Goal: Task Accomplishment & Management: Use online tool/utility

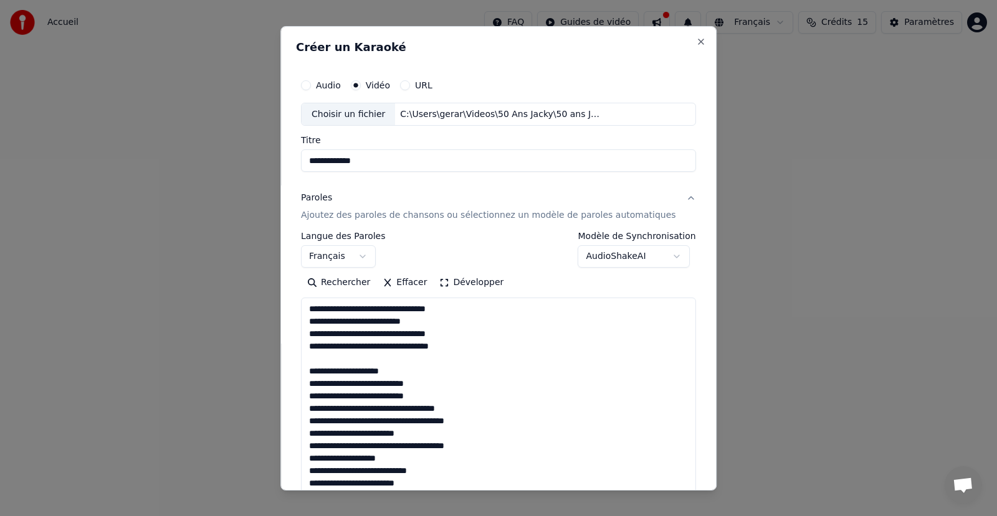
select select "**"
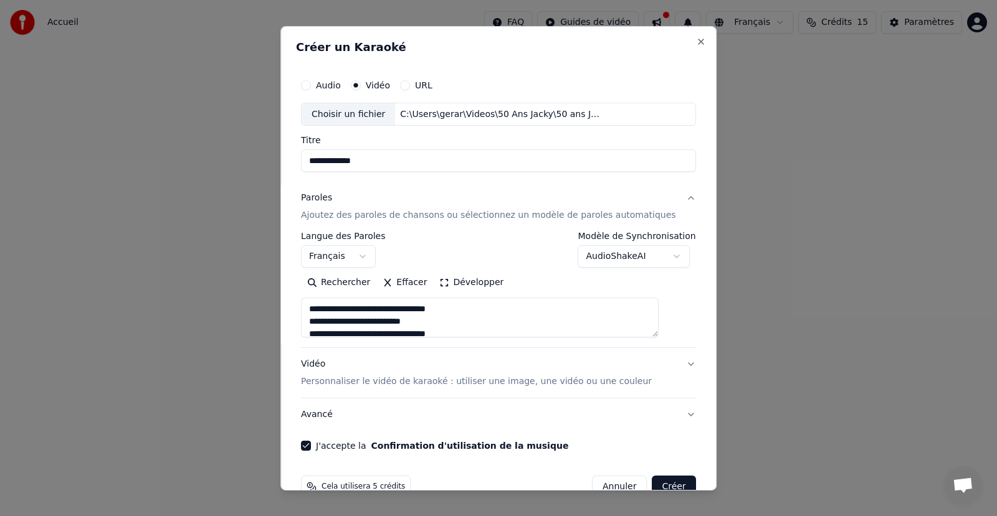
scroll to position [506, 0]
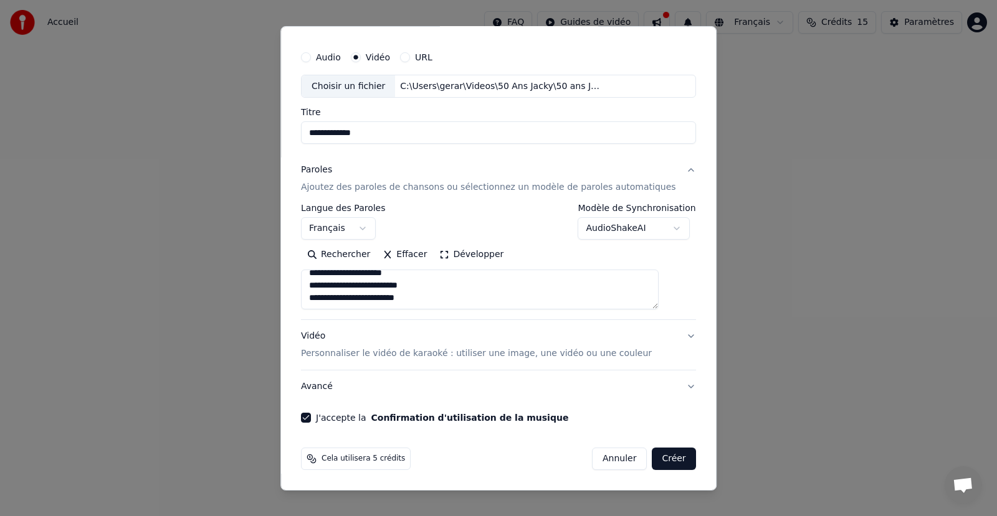
click at [462, 257] on button "Développer" at bounding box center [472, 255] width 77 height 20
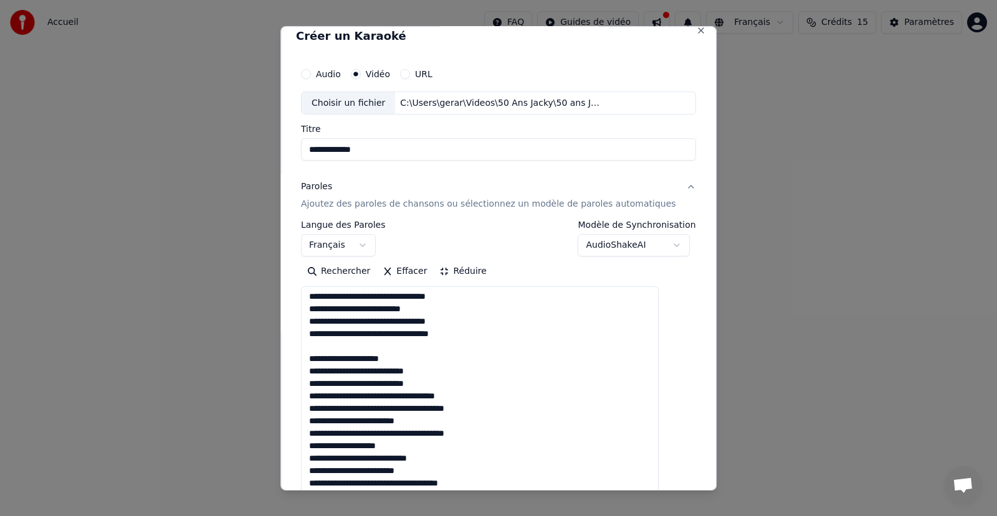
scroll to position [0, 0]
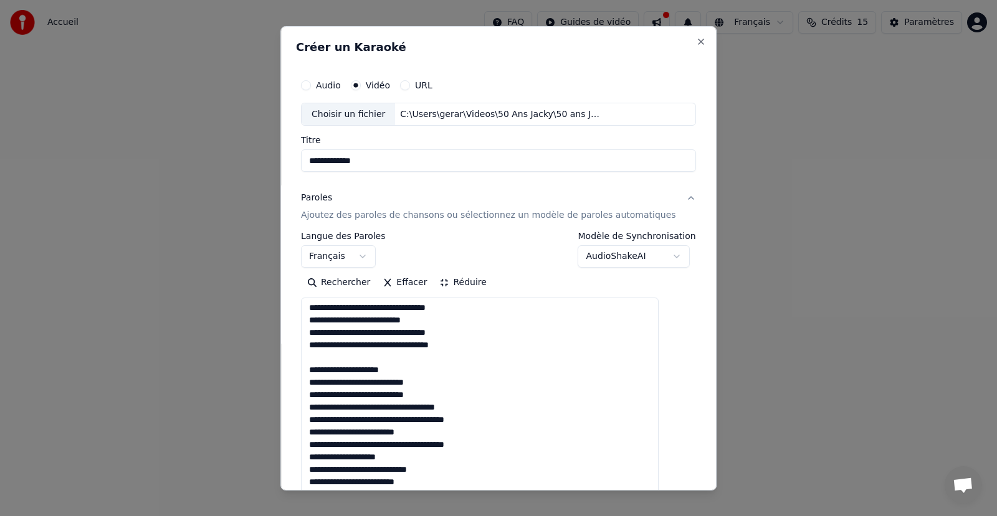
click at [653, 251] on body "**********" at bounding box center [498, 241] width 997 height 483
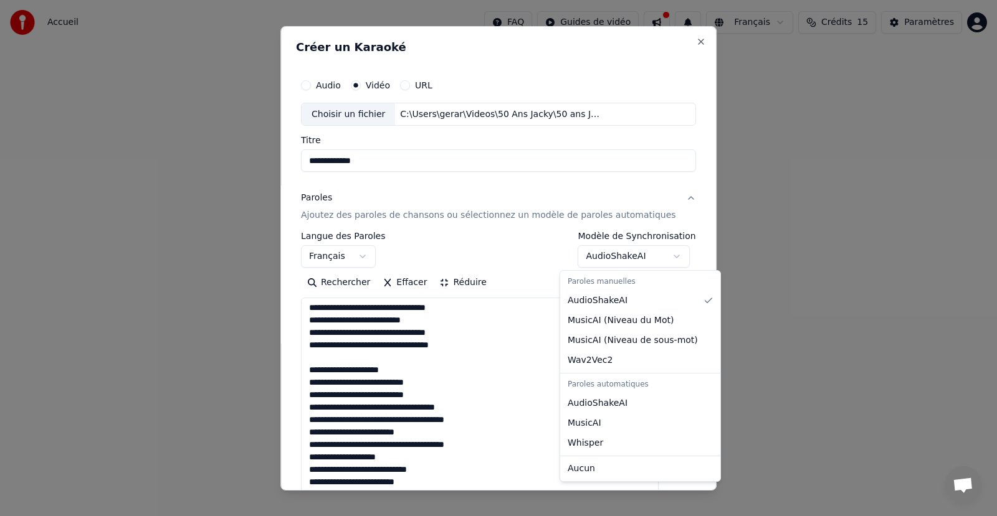
click at [650, 258] on body "**********" at bounding box center [498, 241] width 997 height 483
click at [655, 258] on body "**********" at bounding box center [498, 241] width 997 height 483
click at [653, 249] on body "**********" at bounding box center [498, 241] width 997 height 483
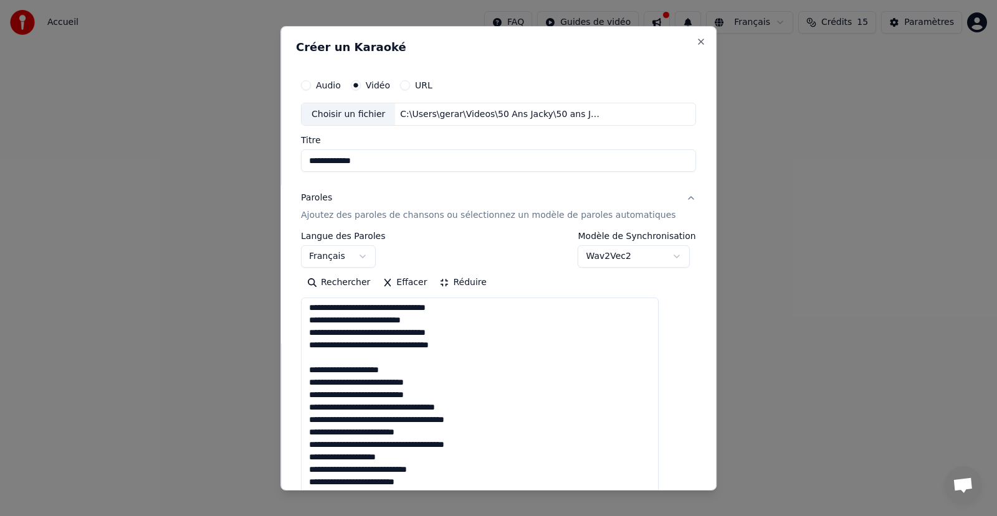
click at [655, 254] on body "**********" at bounding box center [498, 241] width 997 height 483
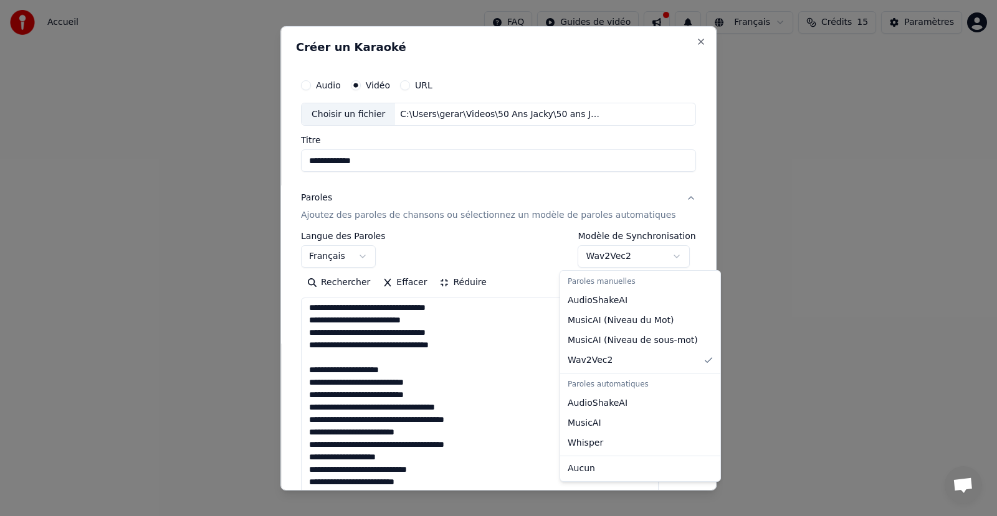
click at [655, 254] on body "**********" at bounding box center [498, 241] width 997 height 483
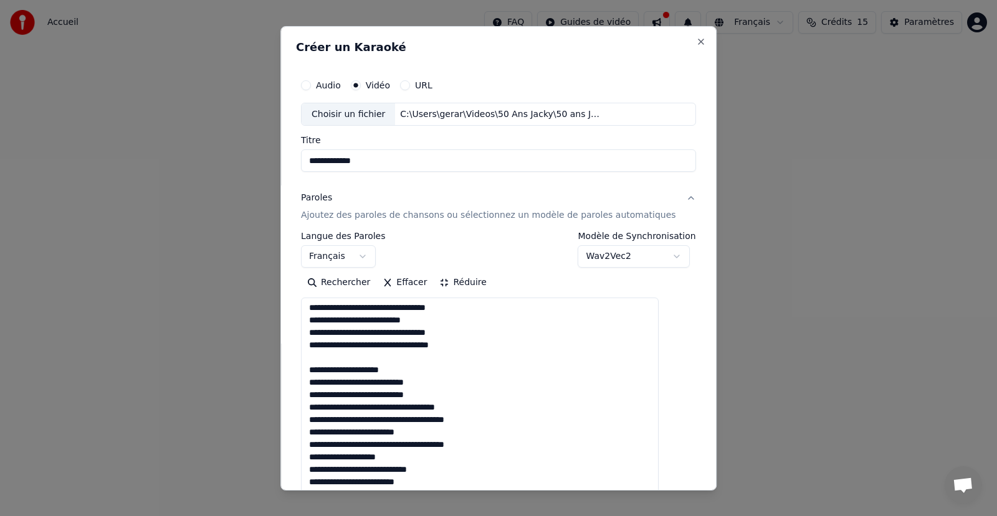
click at [650, 254] on body "**********" at bounding box center [498, 241] width 997 height 483
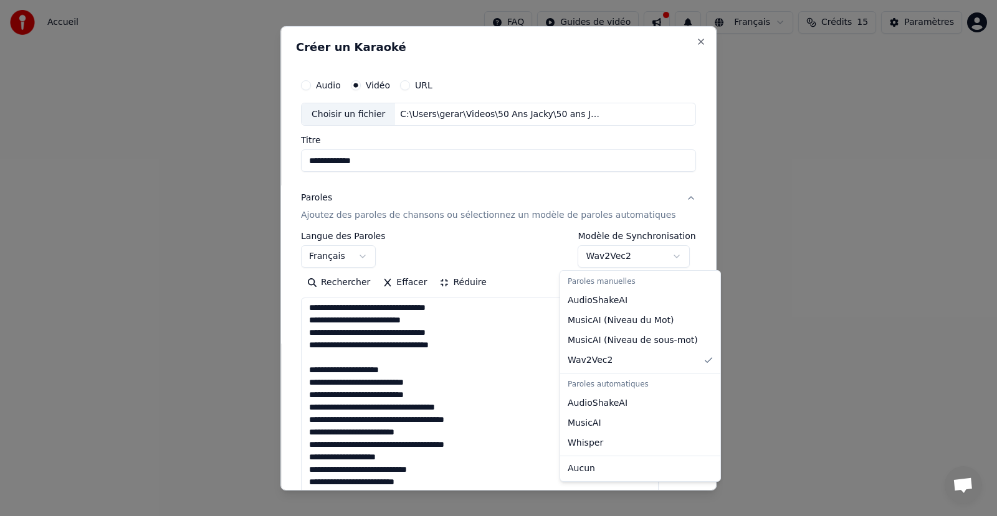
select select "**********"
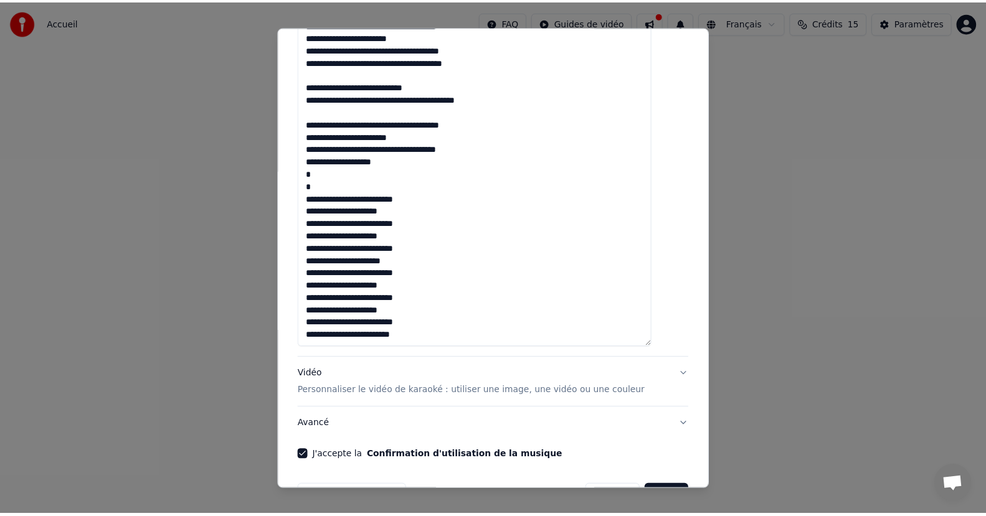
scroll to position [533, 0]
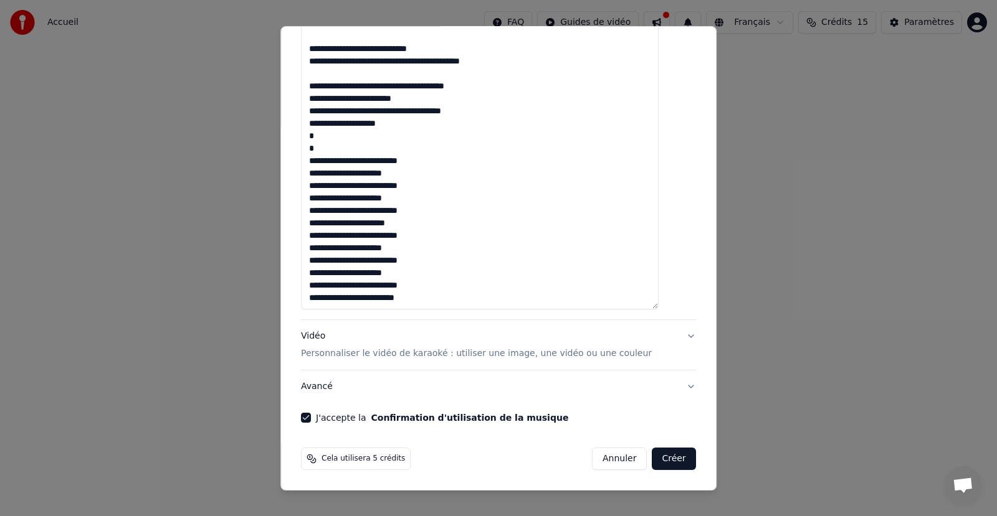
click at [652, 459] on button "Créer" at bounding box center [674, 459] width 44 height 22
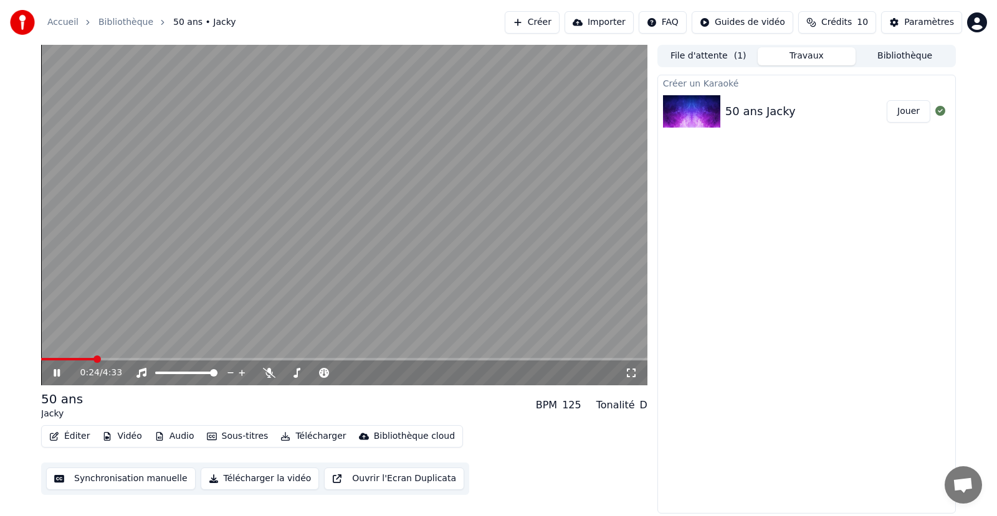
click at [93, 358] on span at bounding box center [67, 359] width 53 height 2
click at [92, 359] on span at bounding box center [66, 359] width 51 height 2
click at [54, 365] on div "0:23 / 4:33" at bounding box center [344, 373] width 606 height 25
click at [55, 364] on div "0:25 / 4:33" at bounding box center [344, 373] width 606 height 25
click at [51, 368] on icon at bounding box center [65, 373] width 29 height 10
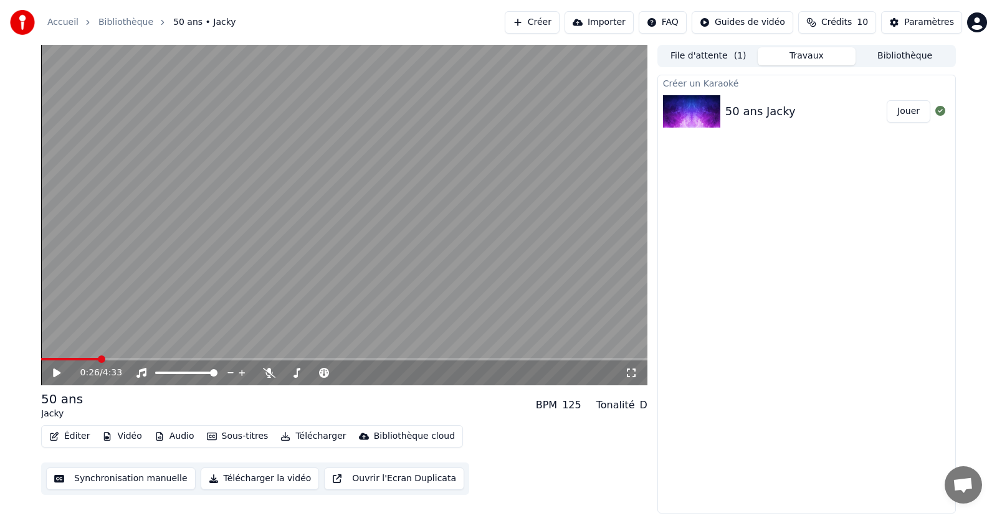
click at [74, 434] on button "Éditer" at bounding box center [69, 436] width 50 height 17
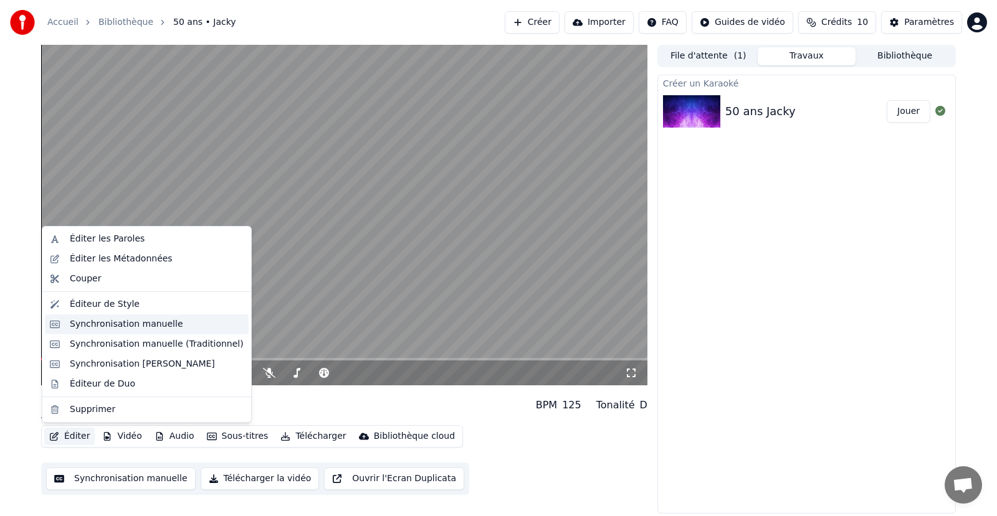
click at [116, 326] on div "Synchronisation manuelle" at bounding box center [126, 324] width 113 height 12
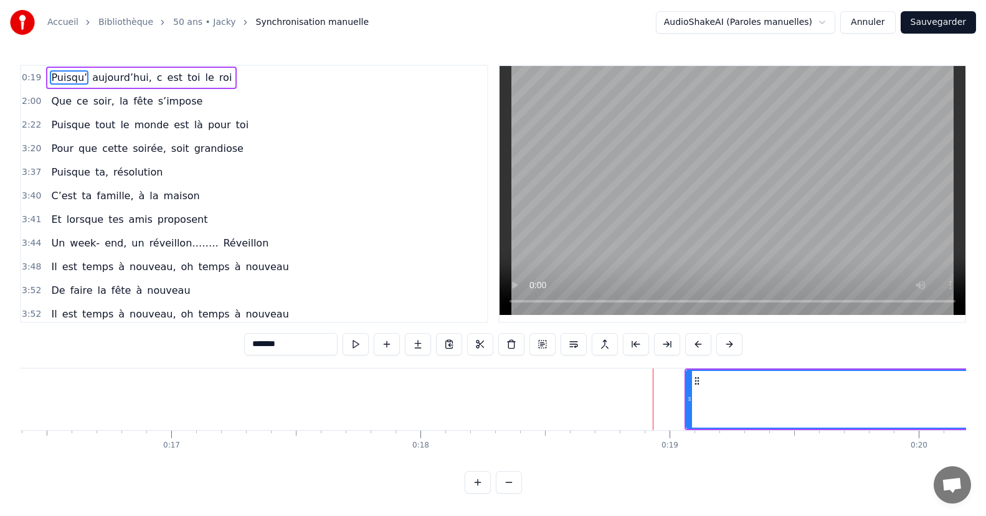
scroll to position [0, 4541]
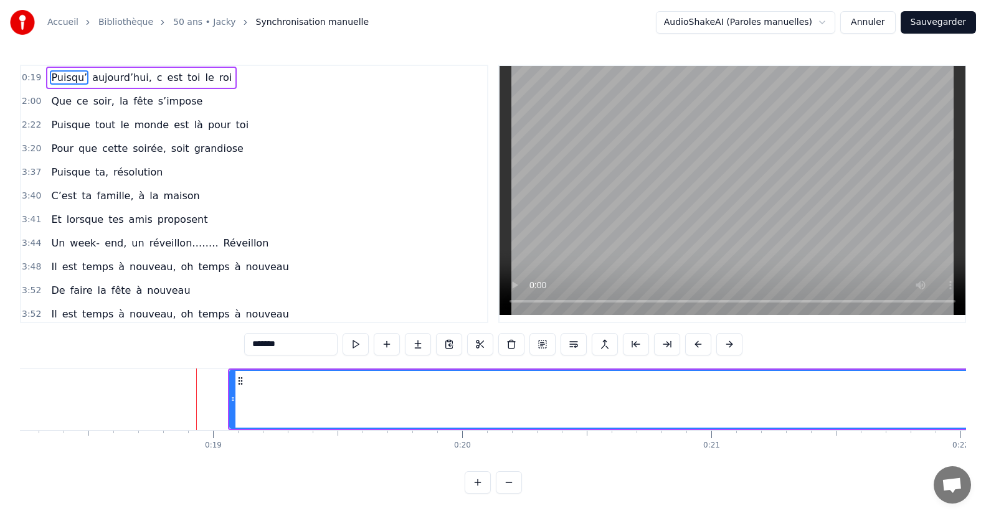
click at [60, 73] on span "Puisqu’" at bounding box center [69, 77] width 39 height 14
drag, startPoint x: 62, startPoint y: 74, endPoint x: 78, endPoint y: 82, distance: 17.6
click at [77, 81] on span "Puisqu’" at bounding box center [69, 77] width 39 height 14
click at [385, 346] on button at bounding box center [387, 344] width 26 height 22
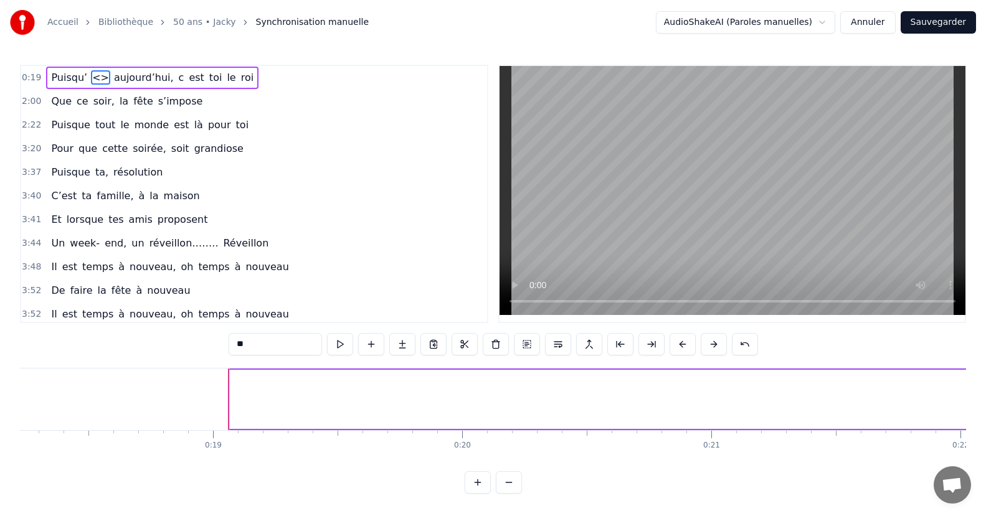
click at [113, 74] on span "aujourd’hui," at bounding box center [144, 77] width 62 height 14
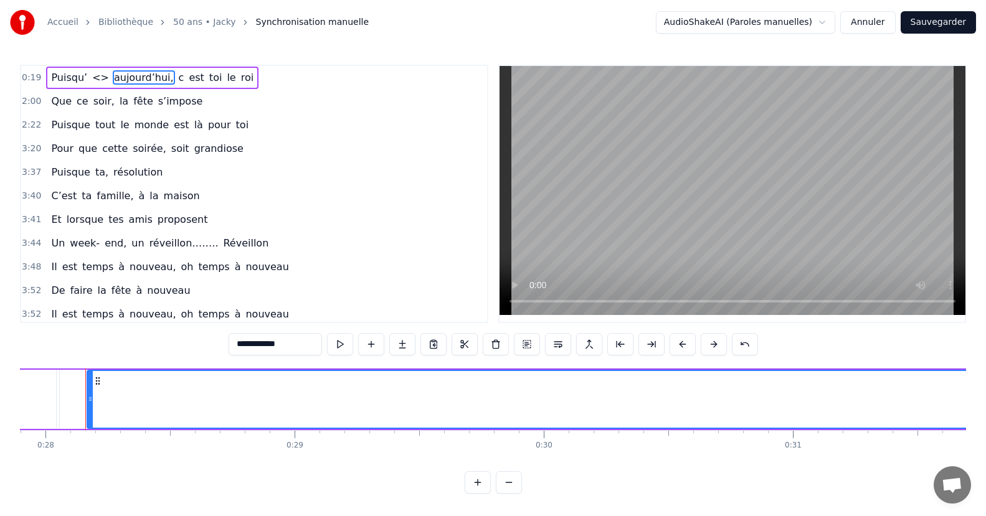
scroll to position [0, 6954]
click at [91, 83] on span "<>" at bounding box center [100, 77] width 19 height 14
type input "**"
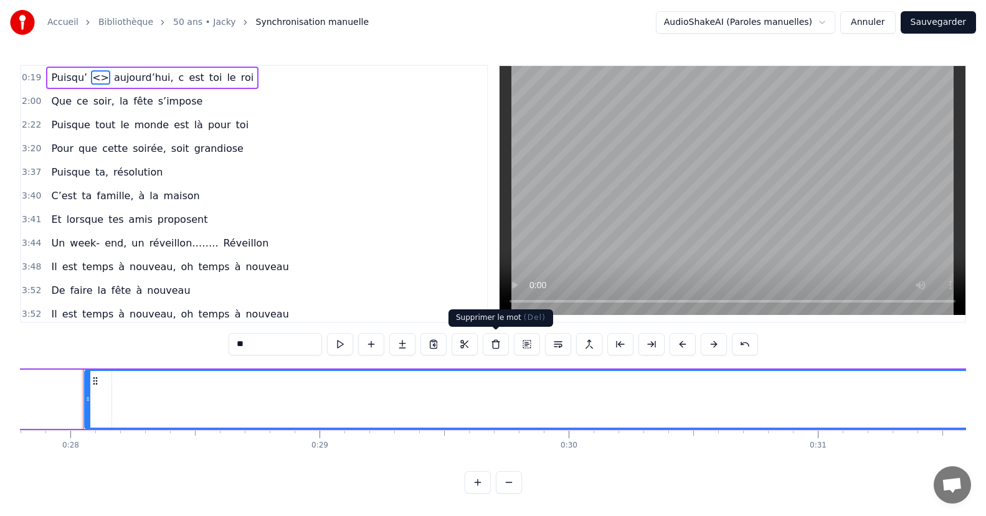
click at [488, 347] on button at bounding box center [496, 344] width 26 height 22
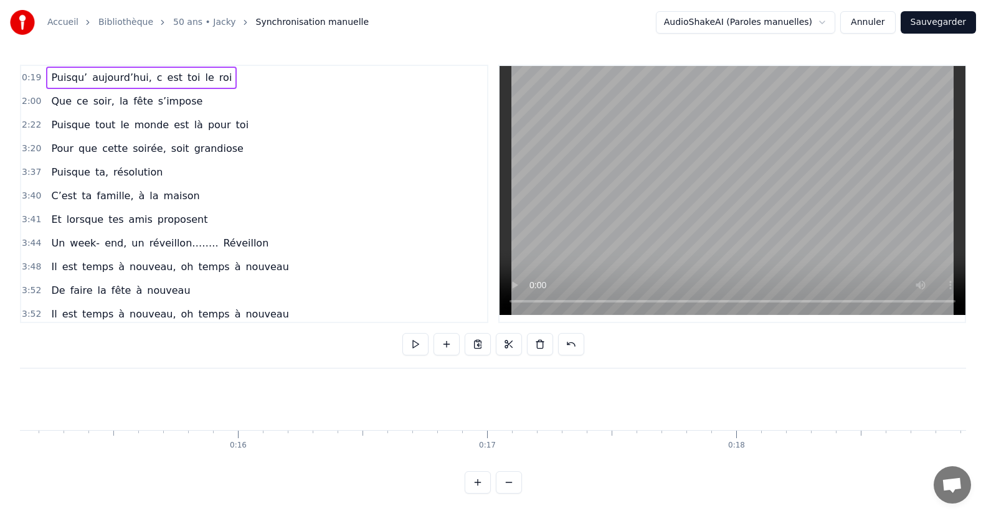
scroll to position [0, 4596]
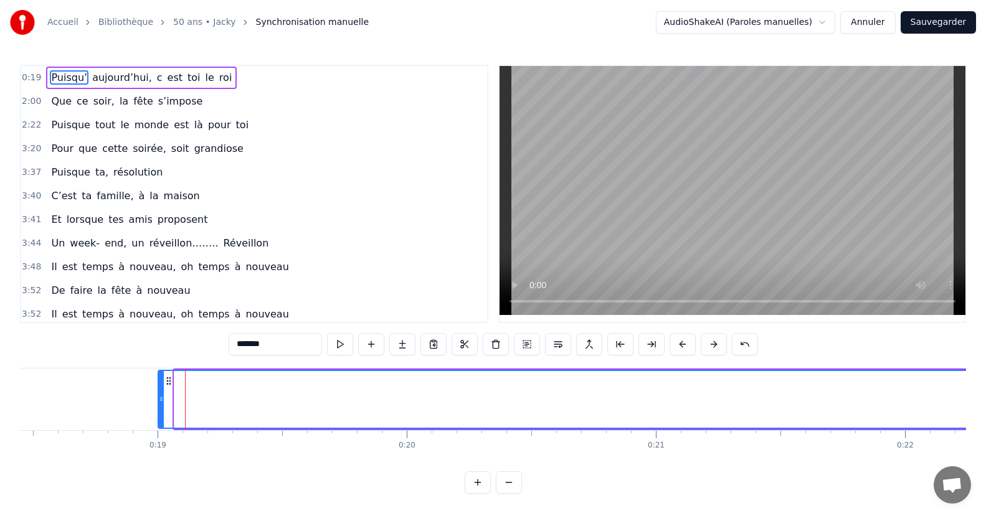
drag, startPoint x: 174, startPoint y: 404, endPoint x: 171, endPoint y: 387, distance: 16.6
click at [160, 400] on icon at bounding box center [161, 399] width 5 height 10
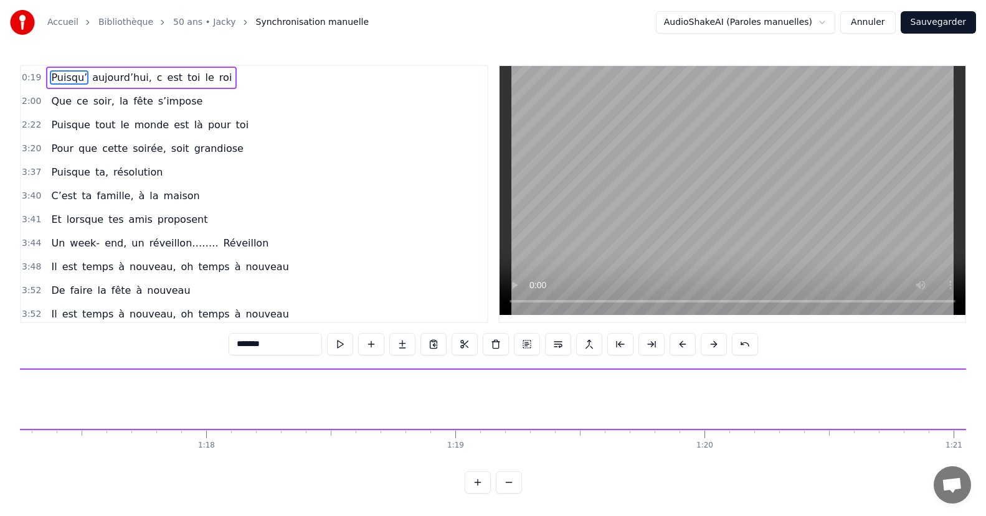
scroll to position [0, 20077]
click at [388, 462] on div "Puisqu’ [DATE], c est toi le roi Que ce soir, la fête s’impose Puisque tout le …" at bounding box center [493, 414] width 946 height 93
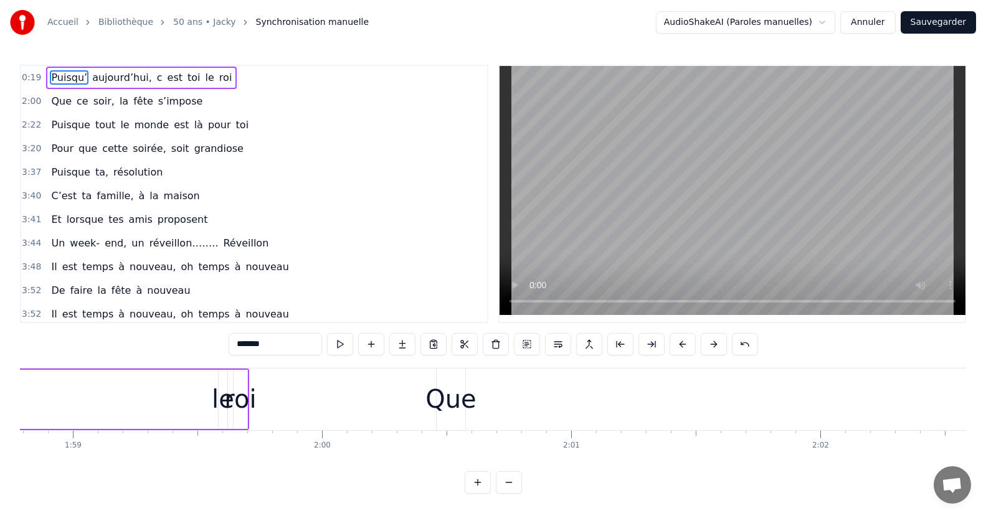
click at [235, 379] on icon at bounding box center [238, 380] width 10 height 10
click at [239, 379] on icon at bounding box center [238, 380] width 10 height 10
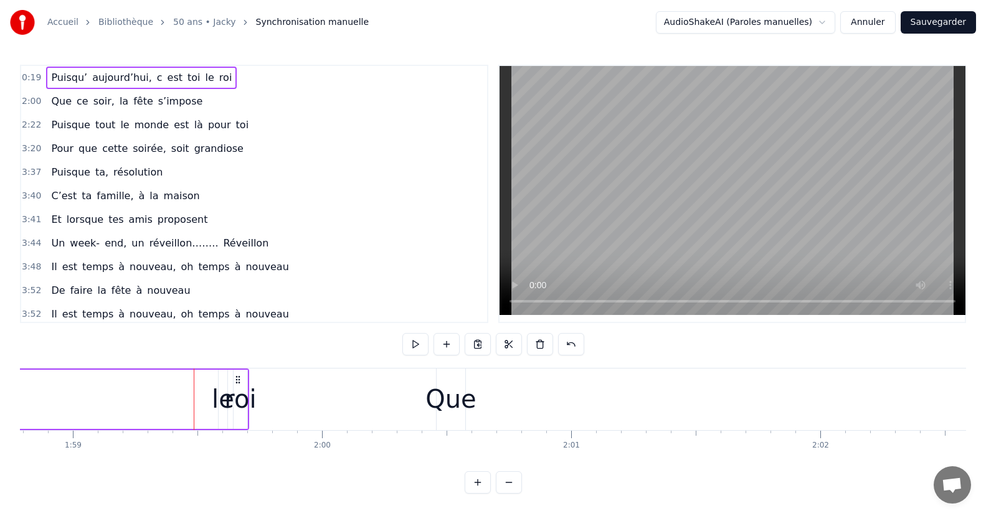
click at [239, 379] on icon at bounding box center [238, 380] width 10 height 10
click at [219, 386] on div "le" at bounding box center [223, 399] width 22 height 37
drag, startPoint x: 222, startPoint y: 381, endPoint x: 234, endPoint y: 395, distance: 18.1
click at [234, 395] on div at bounding box center [236, 399] width 5 height 57
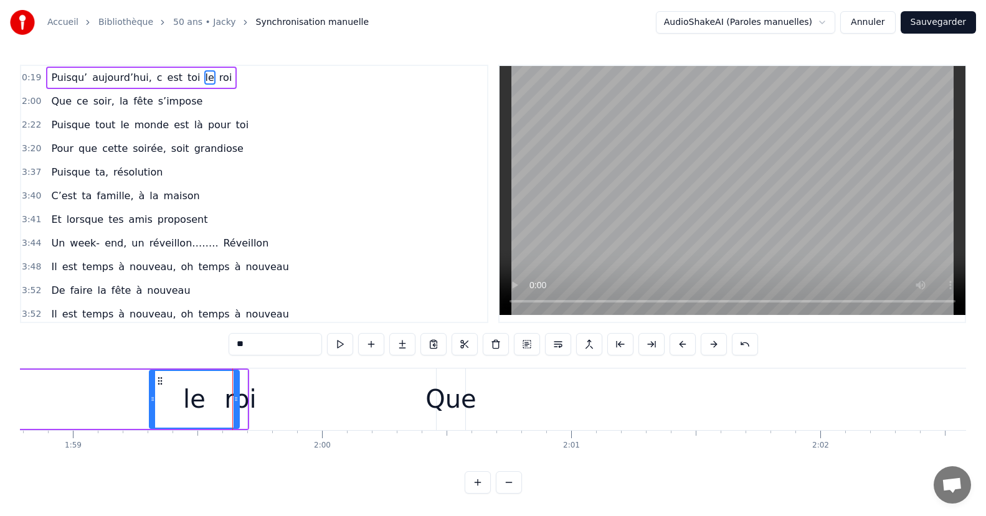
drag, startPoint x: 219, startPoint y: 392, endPoint x: 149, endPoint y: 404, distance: 70.3
click at [150, 404] on div at bounding box center [152, 399] width 5 height 57
drag, startPoint x: 237, startPoint y: 396, endPoint x: 249, endPoint y: 404, distance: 14.9
click at [194, 404] on div "le" at bounding box center [171, 399] width 45 height 59
click at [238, 398] on div "roi" at bounding box center [240, 399] width 32 height 37
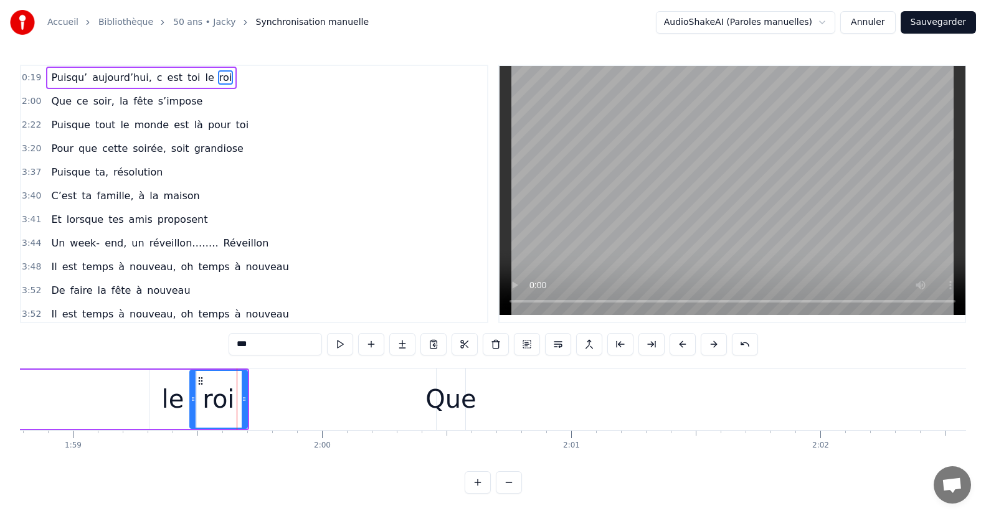
drag, startPoint x: 236, startPoint y: 400, endPoint x: 192, endPoint y: 407, distance: 44.2
click at [192, 407] on div at bounding box center [193, 399] width 5 height 57
drag, startPoint x: 245, startPoint y: 410, endPoint x: 224, endPoint y: 413, distance: 22.0
click at [224, 413] on div at bounding box center [223, 399] width 5 height 57
click at [184, 410] on div "le" at bounding box center [172, 399] width 47 height 59
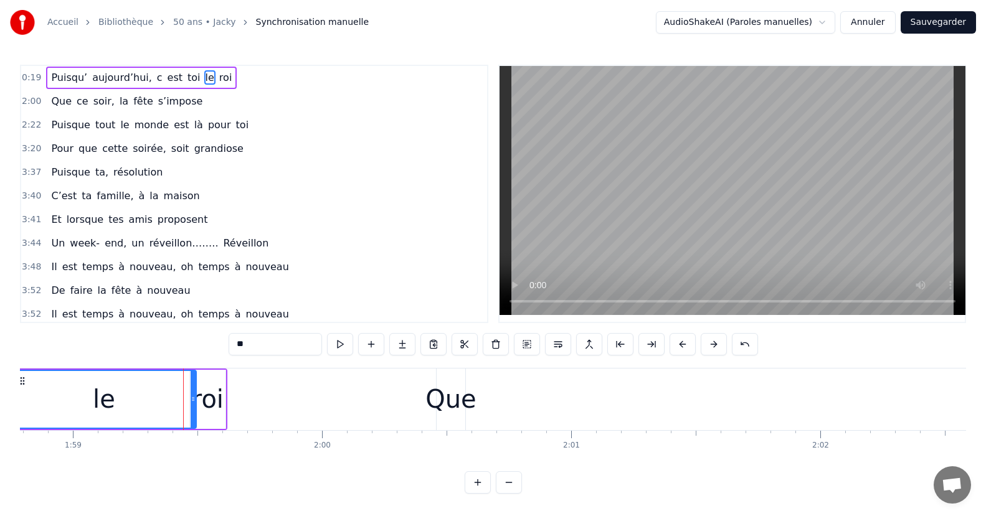
drag, startPoint x: 151, startPoint y: 407, endPoint x: 99, endPoint y: 418, distance: 52.9
click at [12, 402] on div "Accueil Bibliothèque 50 ans • Jacky Synchronisation manuelle AudioShakeAI (Paro…" at bounding box center [493, 247] width 986 height 494
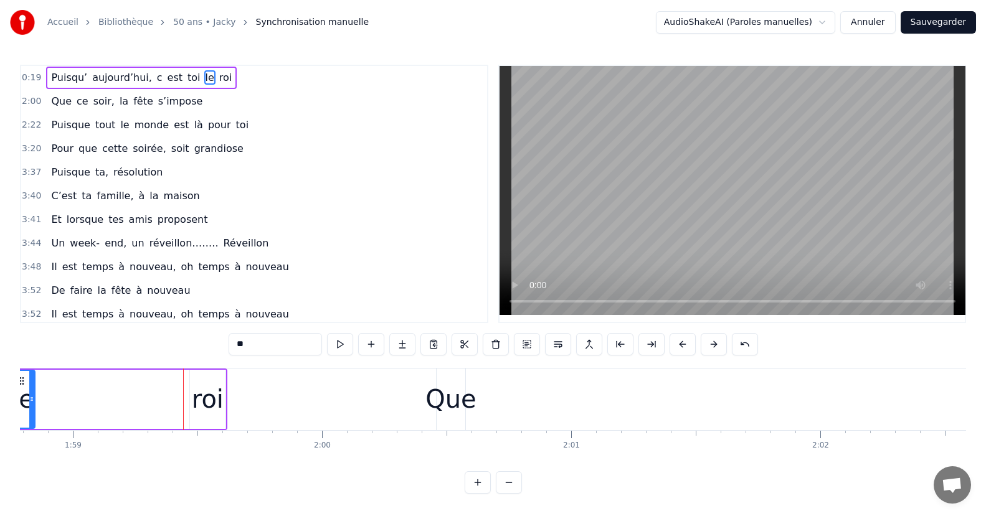
drag, startPoint x: 192, startPoint y: 405, endPoint x: 97, endPoint y: 407, distance: 96.0
click at [33, 403] on div at bounding box center [31, 399] width 5 height 57
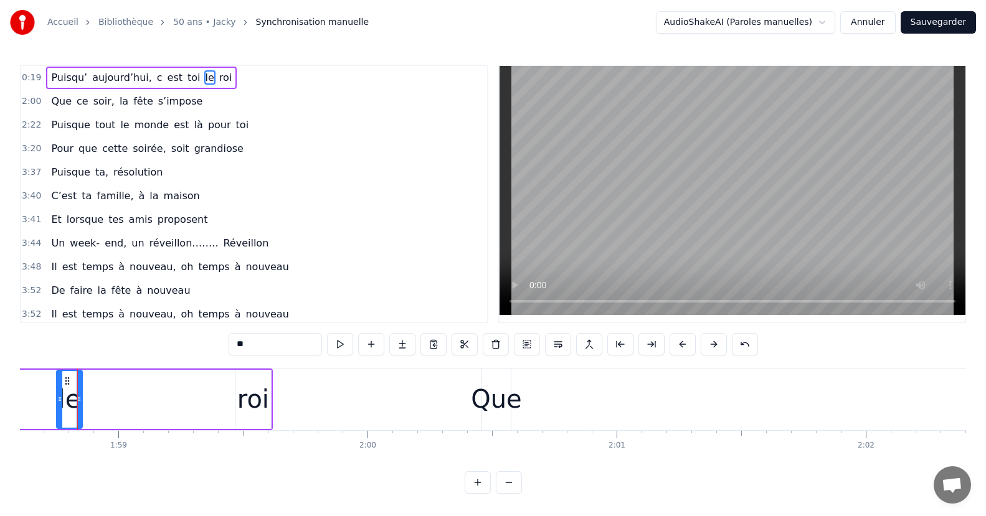
scroll to position [0, 29547]
click at [260, 419] on div "roi" at bounding box center [258, 399] width 36 height 59
type input "***"
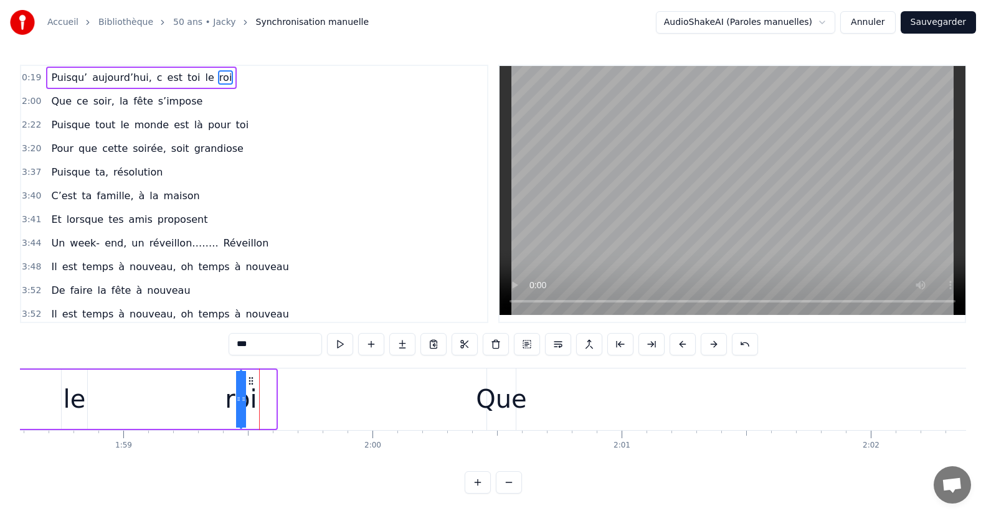
drag, startPoint x: 274, startPoint y: 414, endPoint x: 214, endPoint y: 402, distance: 61.1
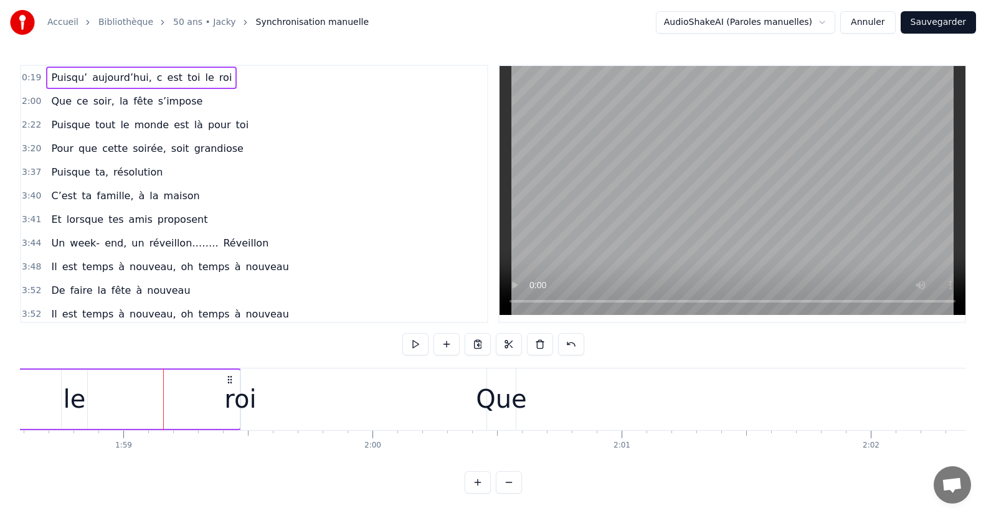
click at [232, 404] on div "roi" at bounding box center [240, 399] width 32 height 37
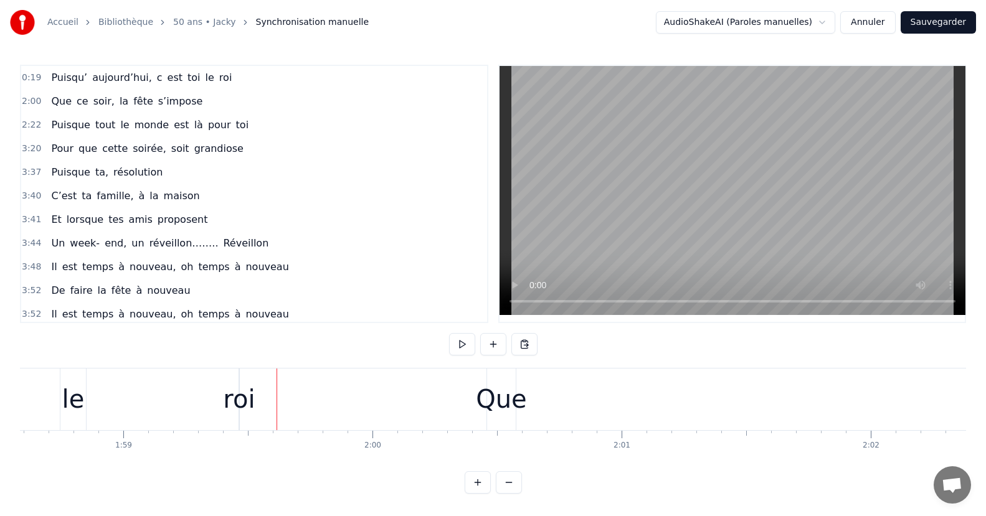
click at [237, 408] on div "roi" at bounding box center [239, 399] width 32 height 37
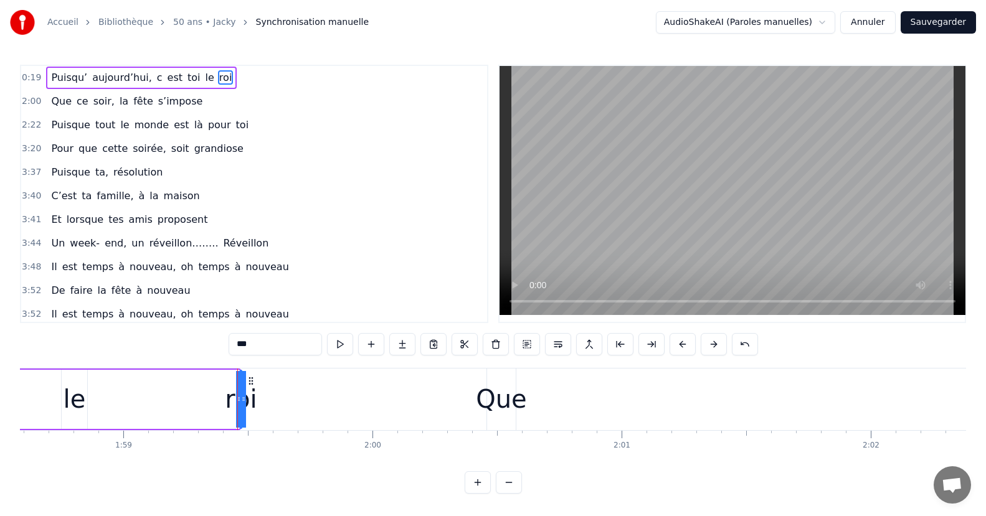
drag, startPoint x: 239, startPoint y: 407, endPoint x: 232, endPoint y: 397, distance: 12.5
click at [244, 401] on div "roi" at bounding box center [240, 399] width 32 height 37
click at [247, 401] on div "roi" at bounding box center [241, 399] width 32 height 37
drag, startPoint x: 243, startPoint y: 402, endPoint x: 230, endPoint y: 412, distance: 16.4
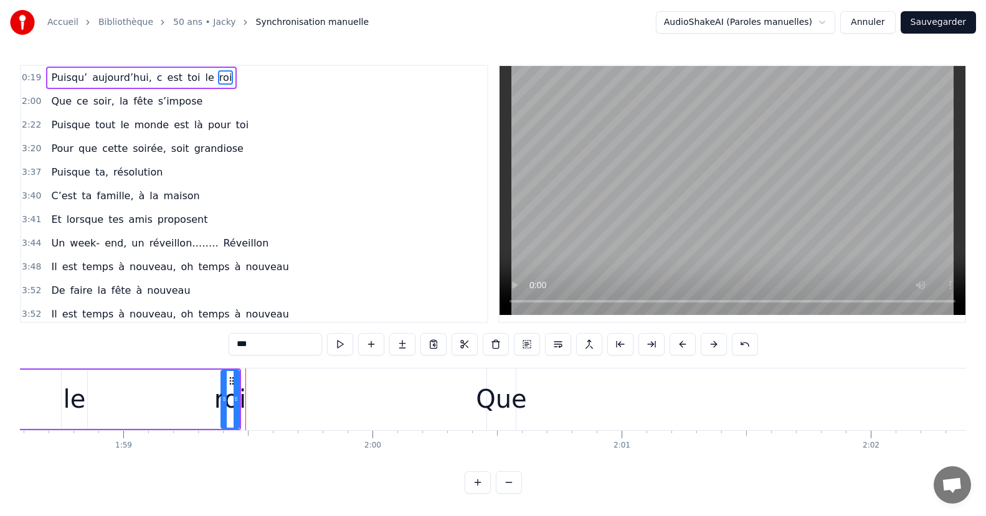
click at [225, 412] on div at bounding box center [224, 399] width 5 height 57
drag, startPoint x: 236, startPoint y: 408, endPoint x: 285, endPoint y: 402, distance: 48.9
click at [285, 402] on div at bounding box center [284, 399] width 5 height 57
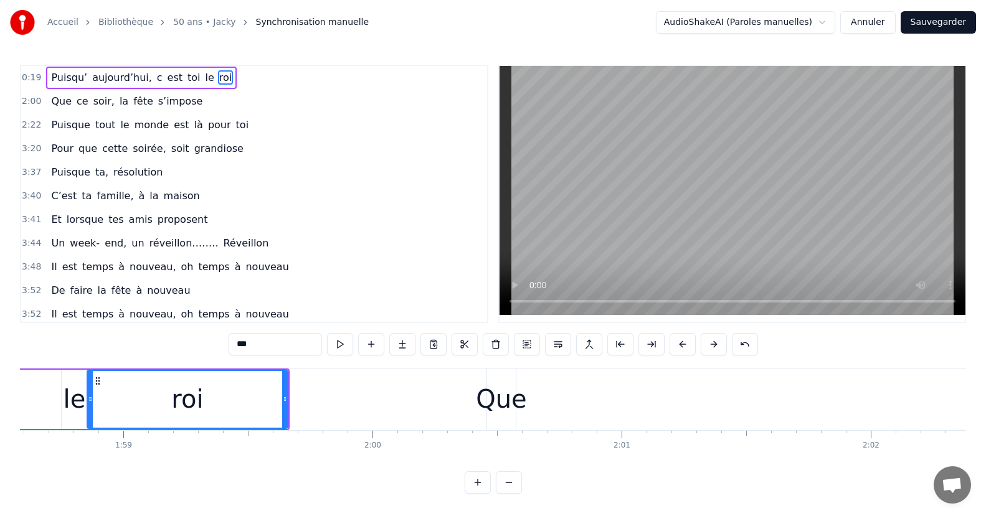
drag, startPoint x: 227, startPoint y: 407, endPoint x: 219, endPoint y: 410, distance: 8.4
click at [91, 411] on div "roi" at bounding box center [187, 399] width 199 height 57
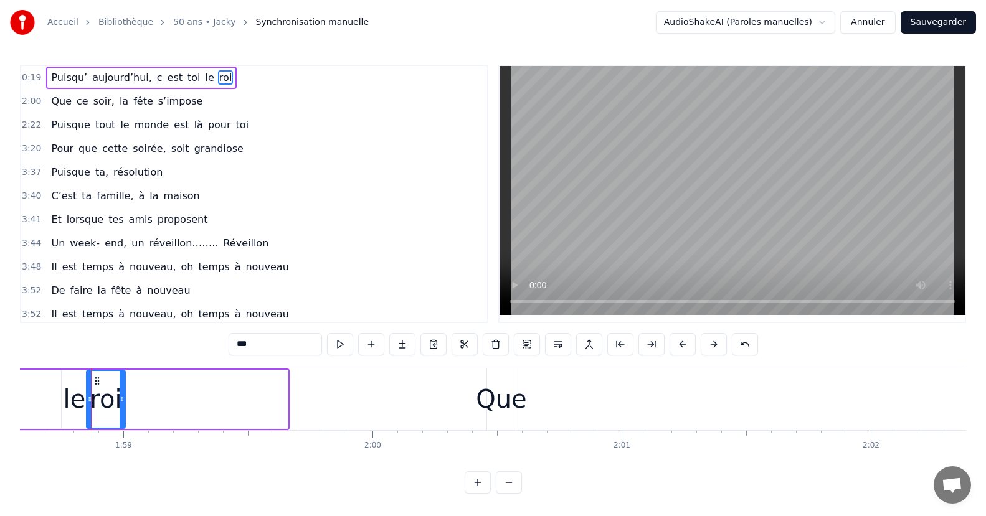
drag, startPoint x: 283, startPoint y: 404, endPoint x: 123, endPoint y: 407, distance: 160.8
click at [123, 407] on div at bounding box center [122, 399] width 5 height 57
click at [68, 74] on span "Puisqu’" at bounding box center [69, 77] width 39 height 14
type input "*******"
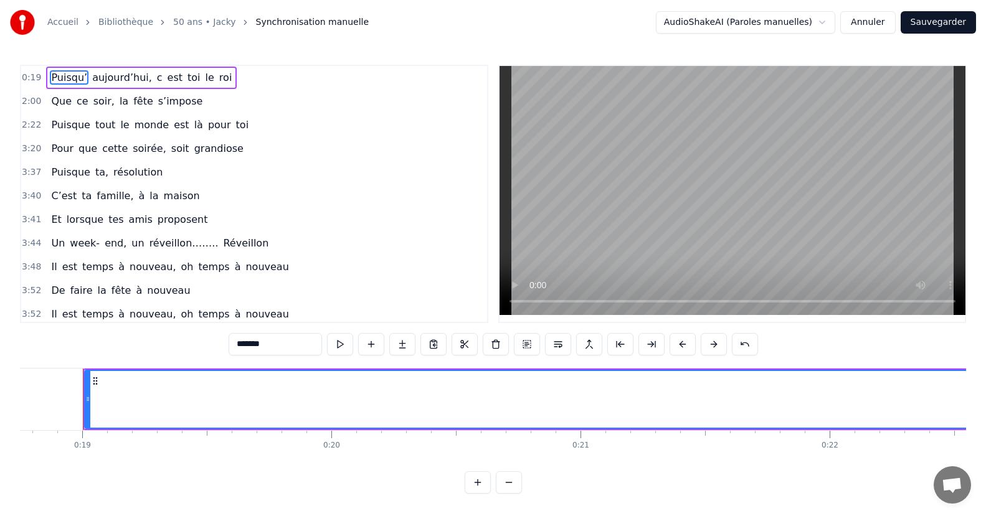
scroll to position [0, 5500]
click at [359, 404] on div "Puisqu’" at bounding box center [382, 399] width 90 height 37
click at [351, 403] on div "Puisqu’" at bounding box center [382, 399] width 90 height 37
click at [404, 407] on div "Puisqu’" at bounding box center [382, 399] width 90 height 37
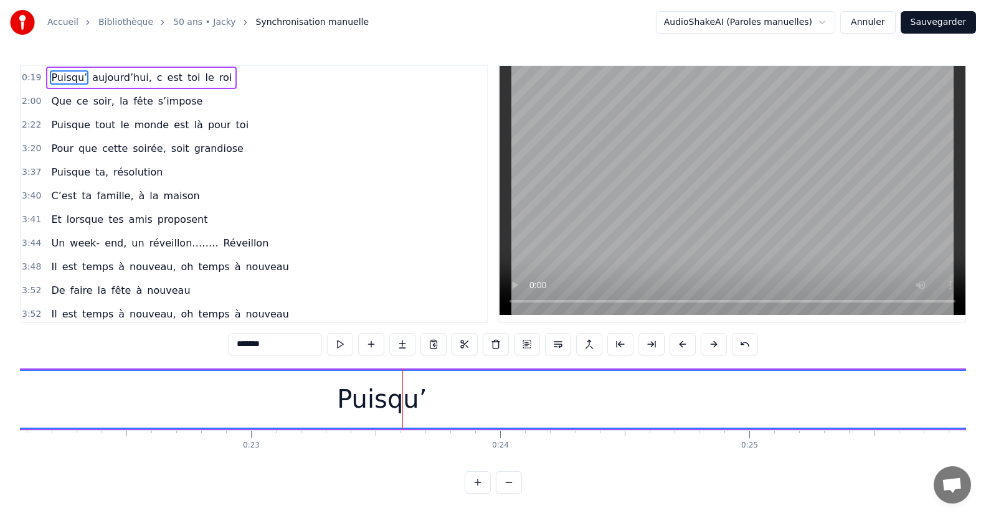
click at [424, 407] on div "Puisqu’" at bounding box center [381, 399] width 2249 height 57
drag, startPoint x: 453, startPoint y: 402, endPoint x: 423, endPoint y: 406, distance: 30.7
click at [452, 402] on div "Puisqu’" at bounding box center [381, 399] width 2249 height 57
drag, startPoint x: 391, startPoint y: 407, endPoint x: 344, endPoint y: 417, distance: 47.2
click at [341, 417] on div "Puisqu’" at bounding box center [381, 399] width 2249 height 57
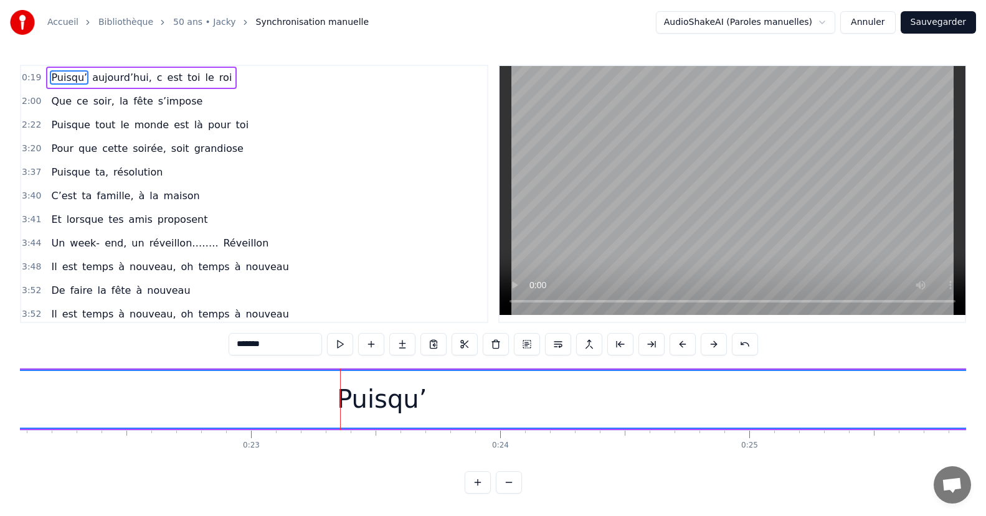
scroll to position [0, 6328]
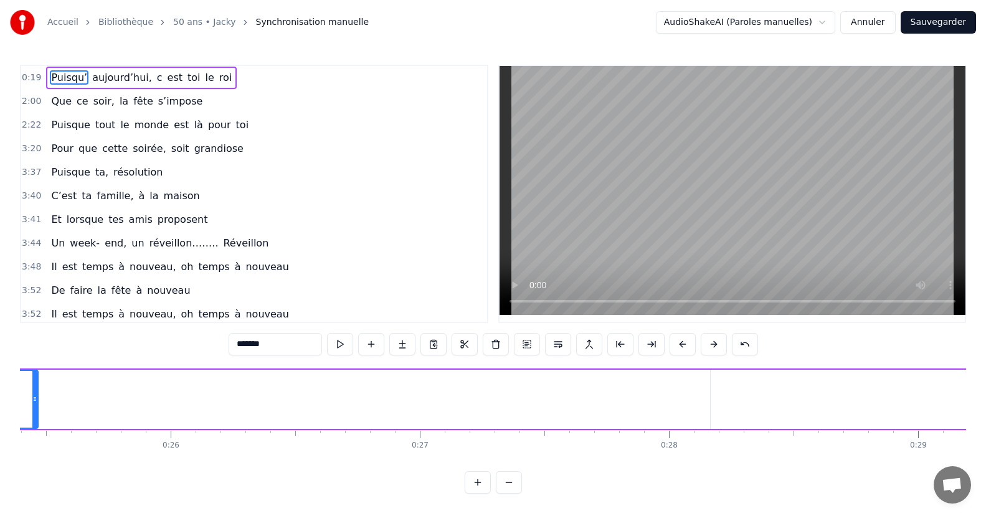
drag, startPoint x: 676, startPoint y: 404, endPoint x: 34, endPoint y: 412, distance: 641.6
click at [34, 412] on div at bounding box center [34, 399] width 5 height 57
drag, startPoint x: 912, startPoint y: 399, endPoint x: 77, endPoint y: 424, distance: 835.7
click at [77, 424] on div at bounding box center [76, 399] width 5 height 57
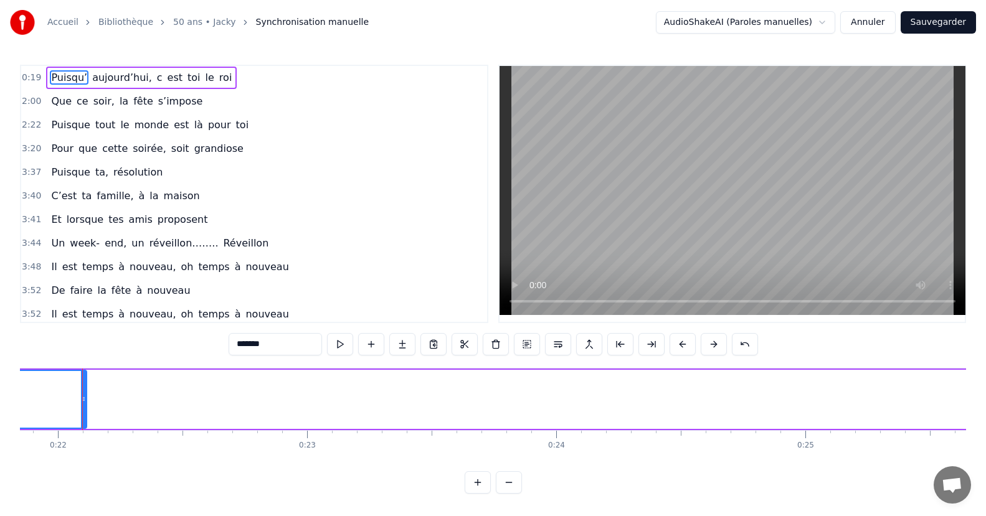
scroll to position [0, 4616]
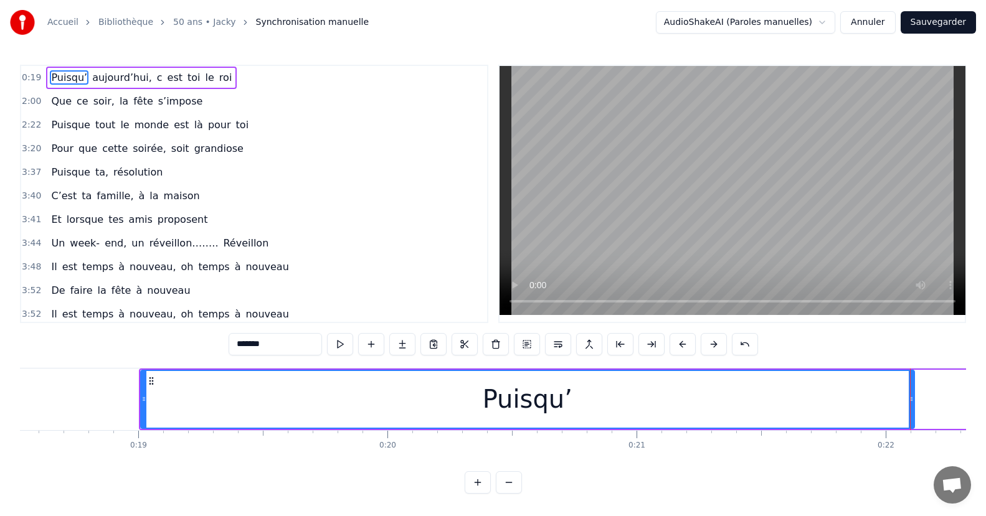
click at [910, 392] on div at bounding box center [910, 400] width 1 height 62
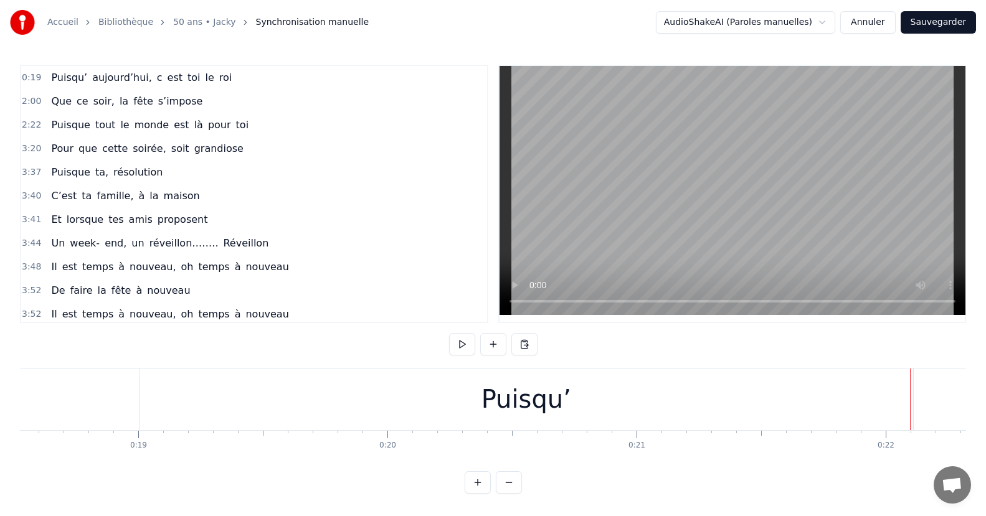
click at [878, 408] on div "Puisqu’" at bounding box center [527, 400] width 774 height 62
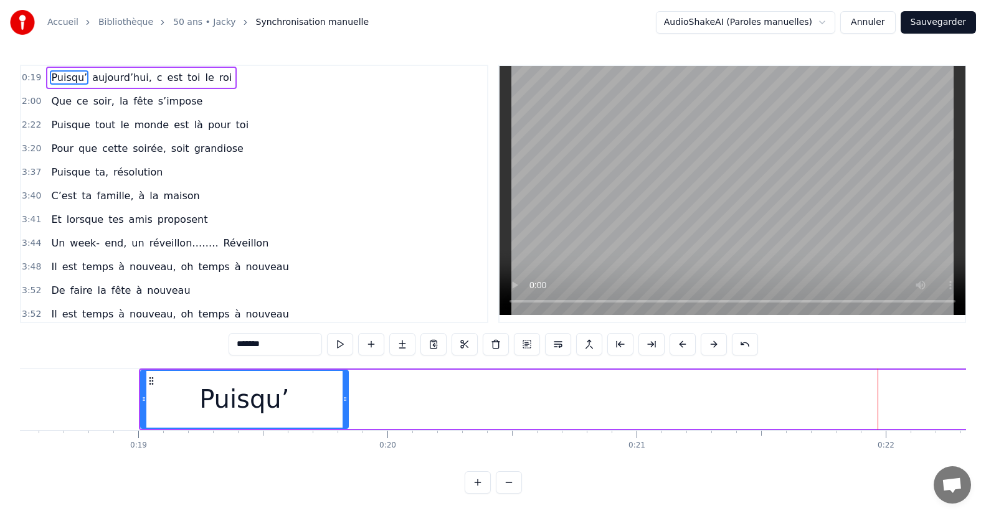
drag, startPoint x: 911, startPoint y: 408, endPoint x: 344, endPoint y: 398, distance: 566.3
click at [344, 398] on div at bounding box center [345, 399] width 5 height 57
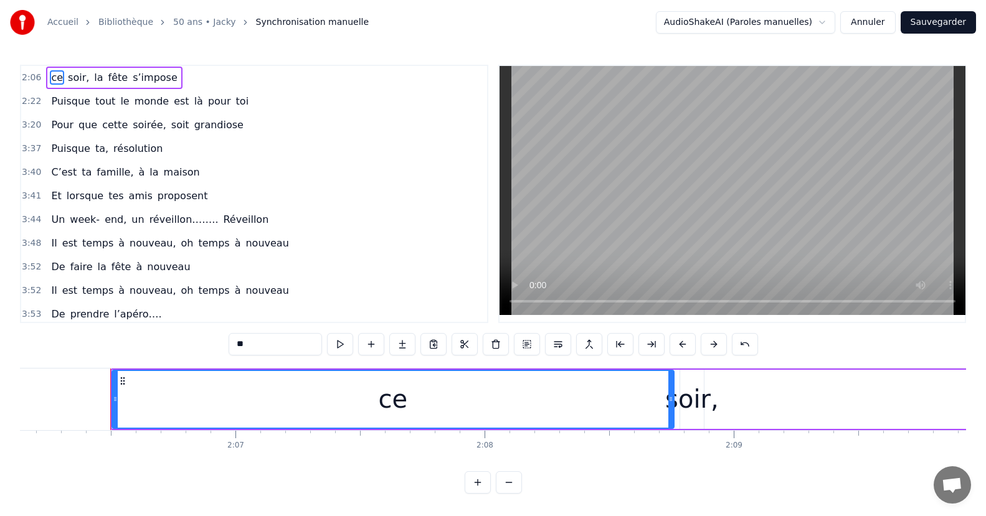
scroll to position [0, 31456]
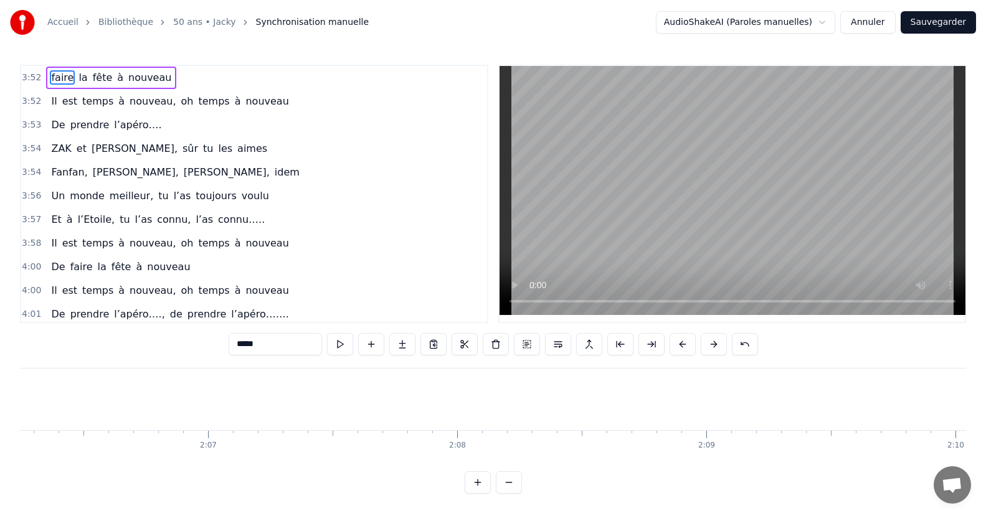
type input "*****"
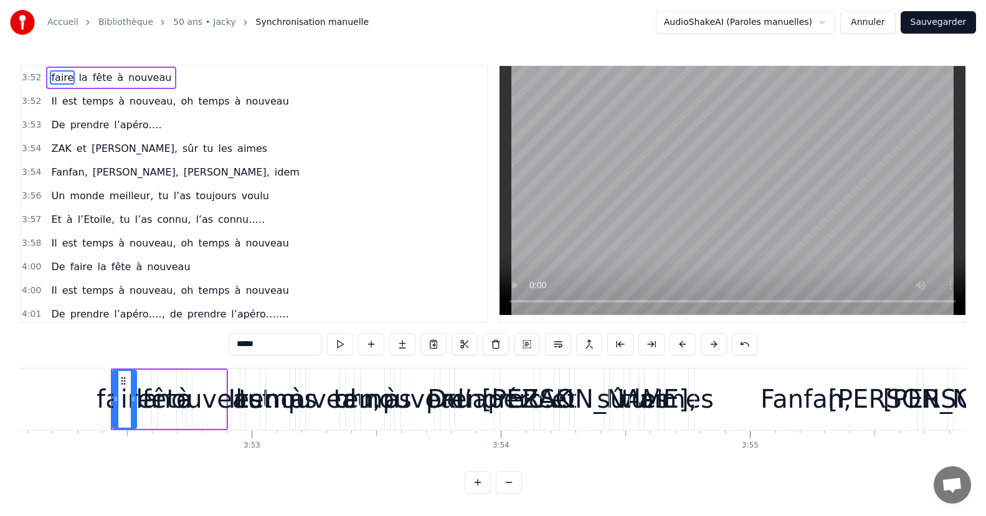
scroll to position [0, 57852]
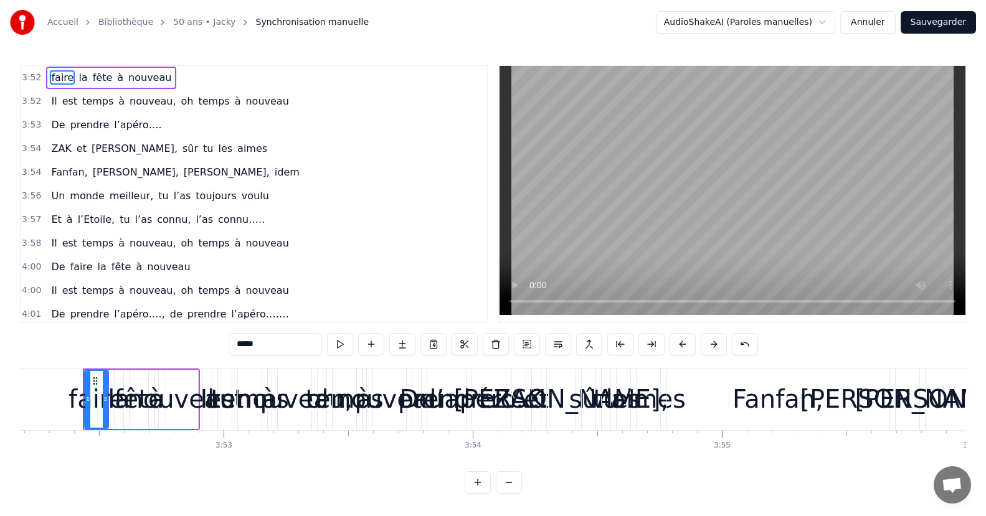
drag, startPoint x: 48, startPoint y: 74, endPoint x: 176, endPoint y: 246, distance: 214.5
drag, startPoint x: 816, startPoint y: 464, endPoint x: 327, endPoint y: 477, distance: 489.2
click at [331, 479] on html "Accueil Bibliothèque 50 ans • Jacky Synchronisation manuelle AudioShakeAI (Paro…" at bounding box center [493, 257] width 986 height 514
click at [306, 473] on div "3:52 faire la fête à nouveau 3:52 Il est temps à nouveau, oh temps à nouveau 3:…" at bounding box center [493, 279] width 946 height 429
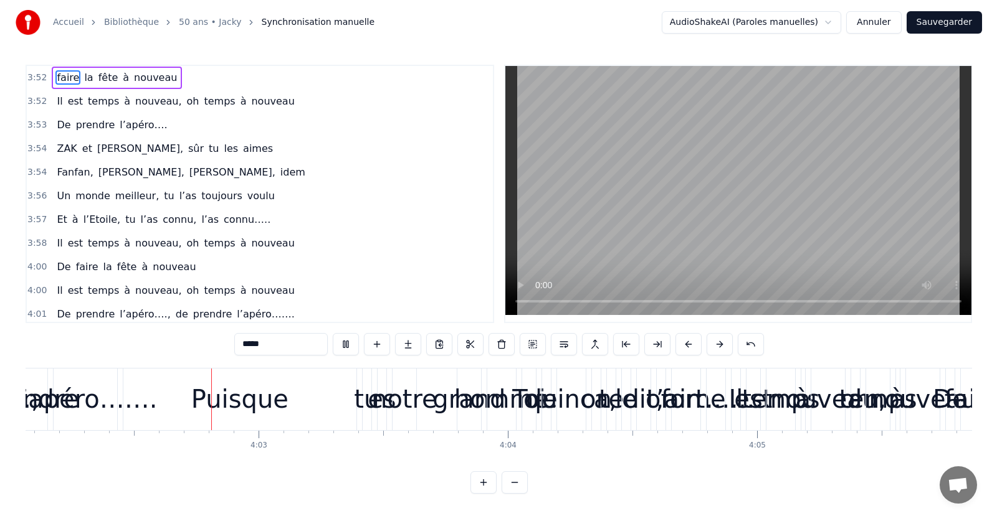
scroll to position [0, 60320]
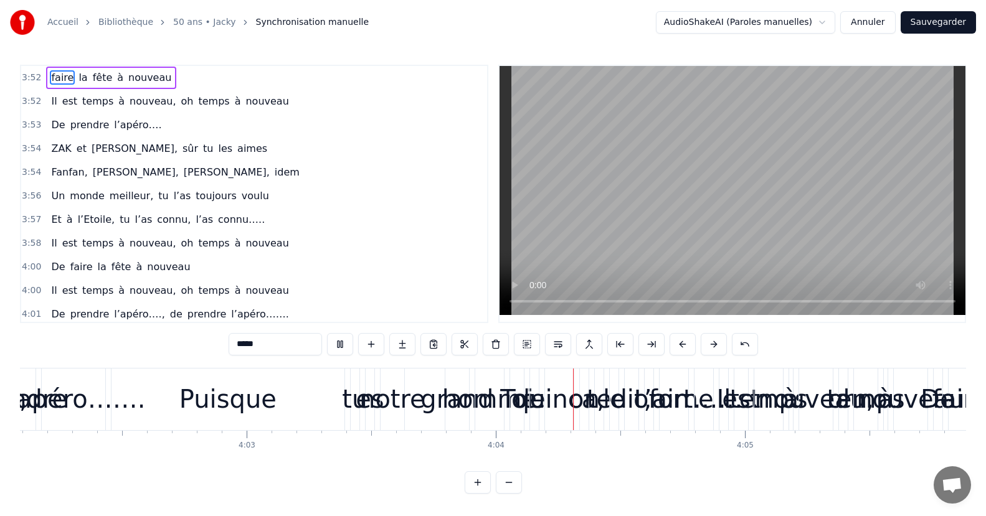
click at [881, 27] on button "Annuler" at bounding box center [867, 22] width 55 height 22
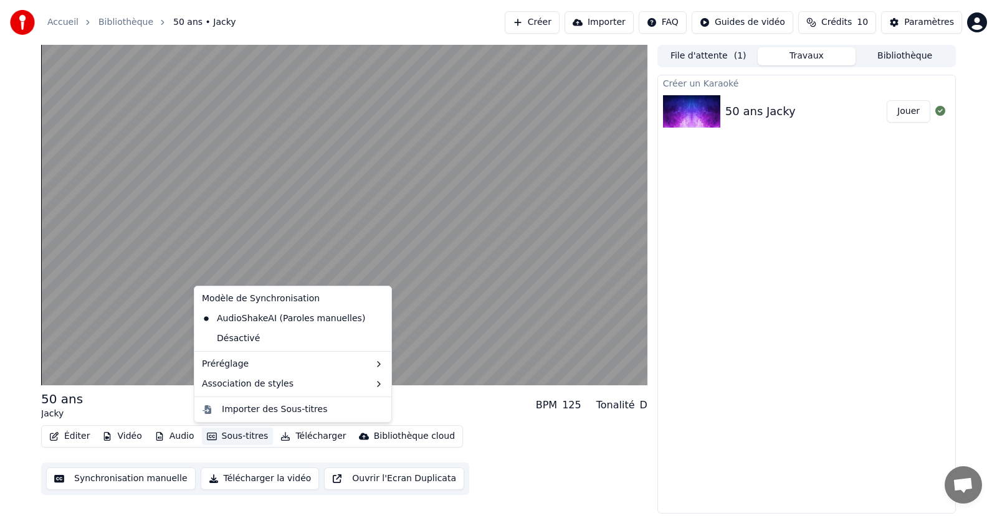
click at [232, 439] on button "Sous-titres" at bounding box center [238, 436] width 72 height 17
click at [232, 340] on div "Désactivé" at bounding box center [293, 339] width 192 height 20
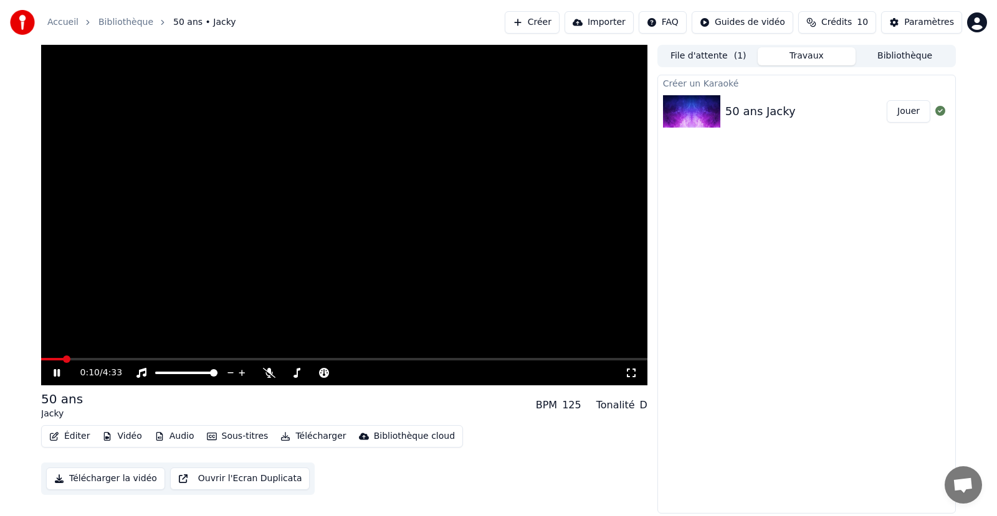
click at [64, 360] on span at bounding box center [52, 359] width 22 height 2
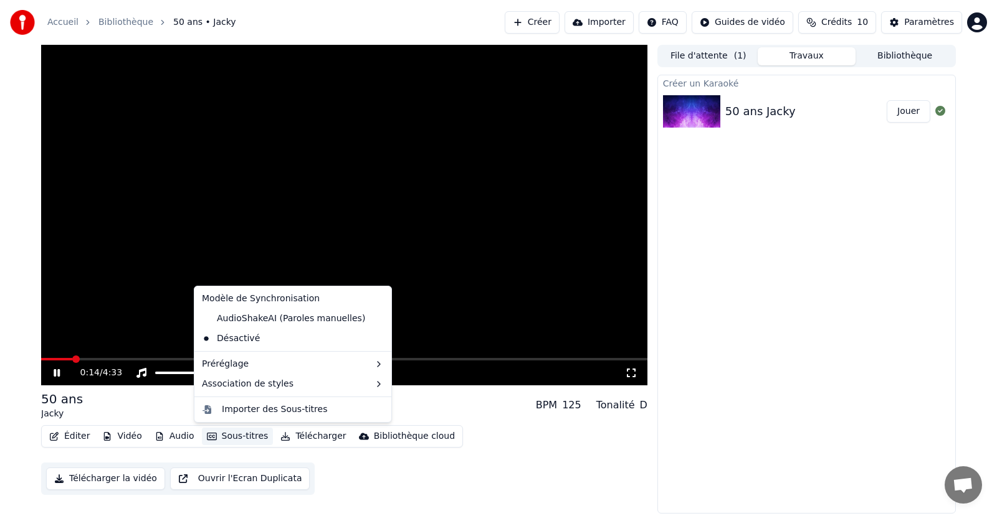
click at [204, 432] on button "Sous-titres" at bounding box center [238, 436] width 72 height 17
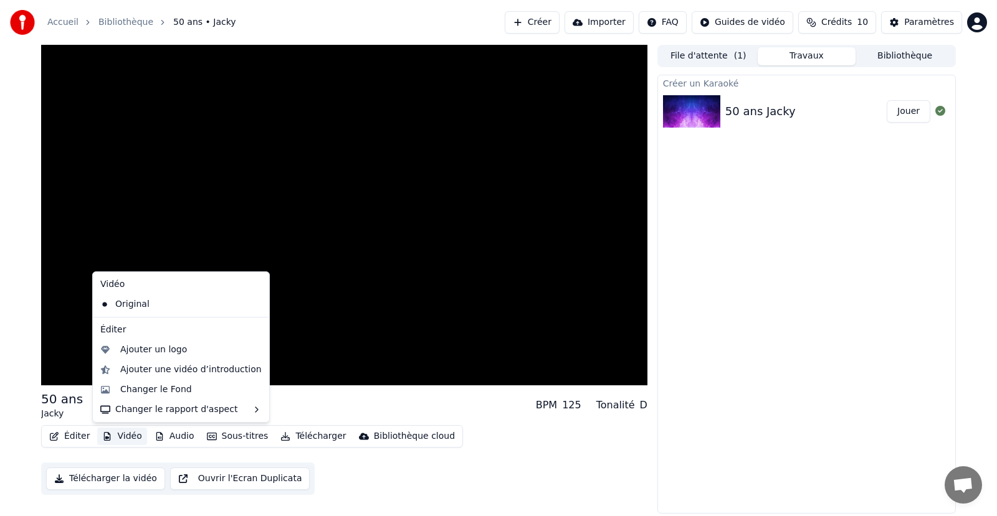
click at [121, 440] on button "Vidéo" at bounding box center [121, 436] width 49 height 17
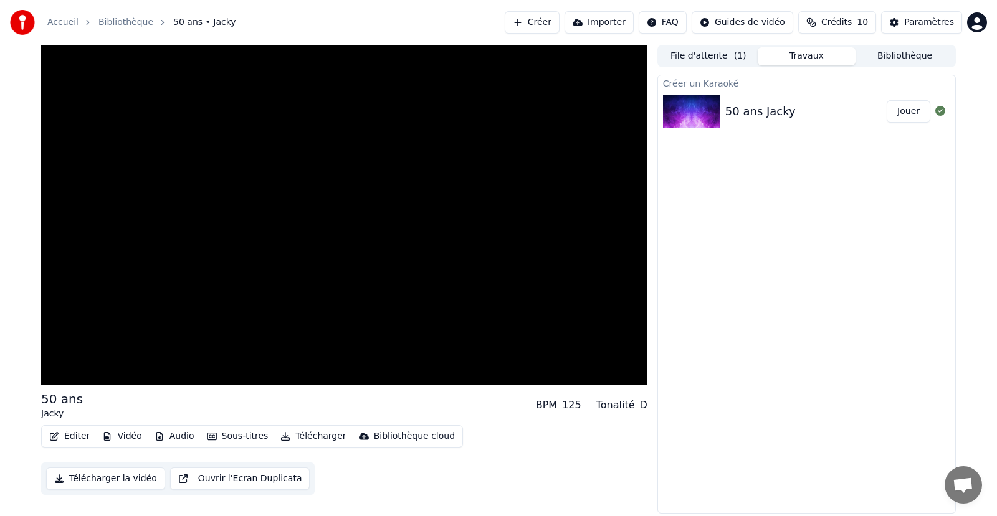
click at [121, 440] on button "Vidéo" at bounding box center [121, 436] width 49 height 17
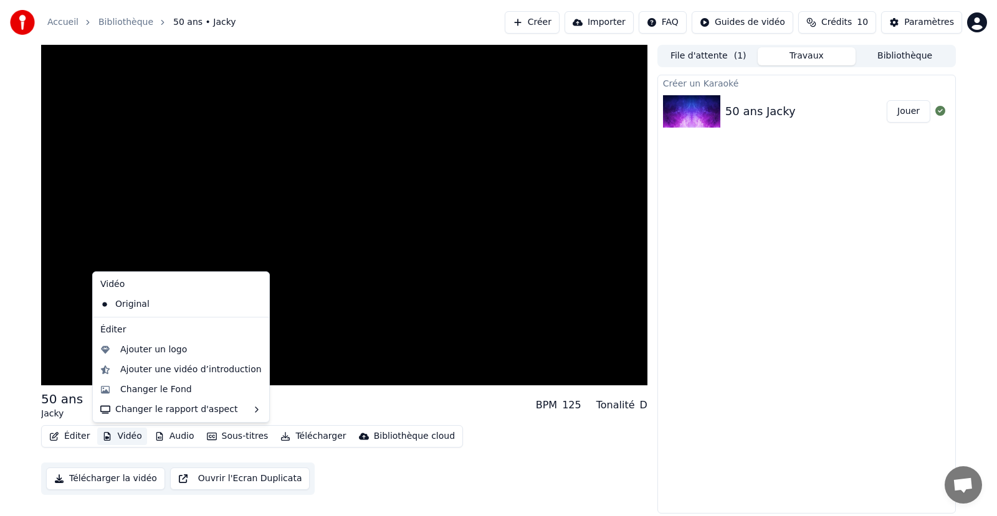
click at [121, 440] on button "Vidéo" at bounding box center [121, 436] width 49 height 17
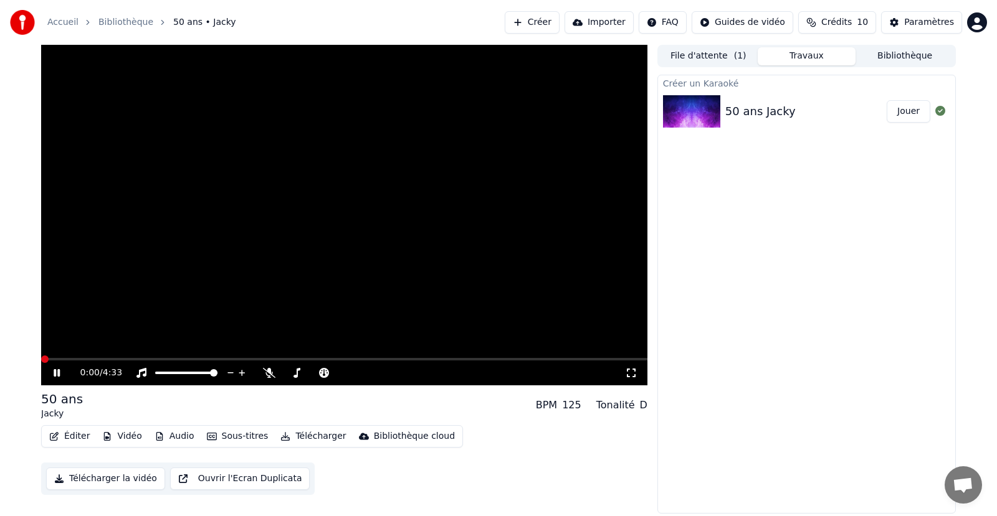
click at [41, 356] on span at bounding box center [44, 359] width 7 height 7
click at [51, 373] on icon at bounding box center [65, 373] width 29 height 10
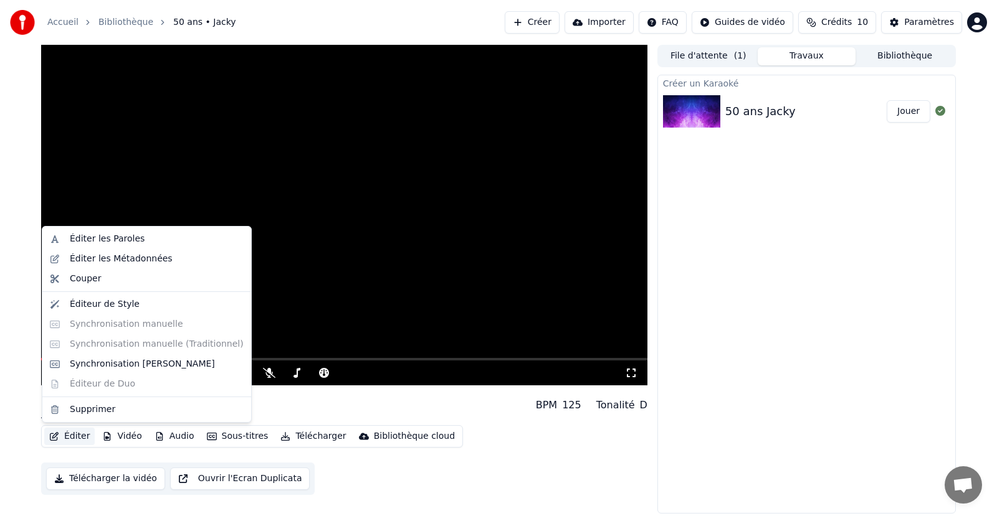
click at [71, 437] on button "Éditer" at bounding box center [69, 436] width 50 height 17
click at [873, 219] on div "Créer un Karaoké 50 ans [PERSON_NAME]" at bounding box center [806, 294] width 298 height 439
